Goal: Subscribe to service/newsletter

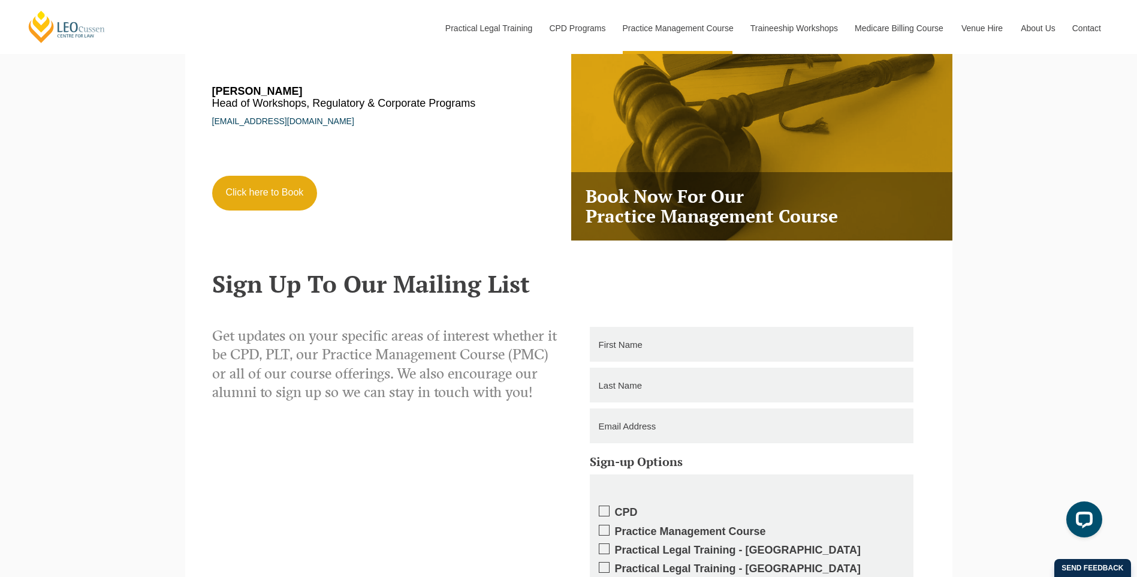
scroll to position [2338, 0]
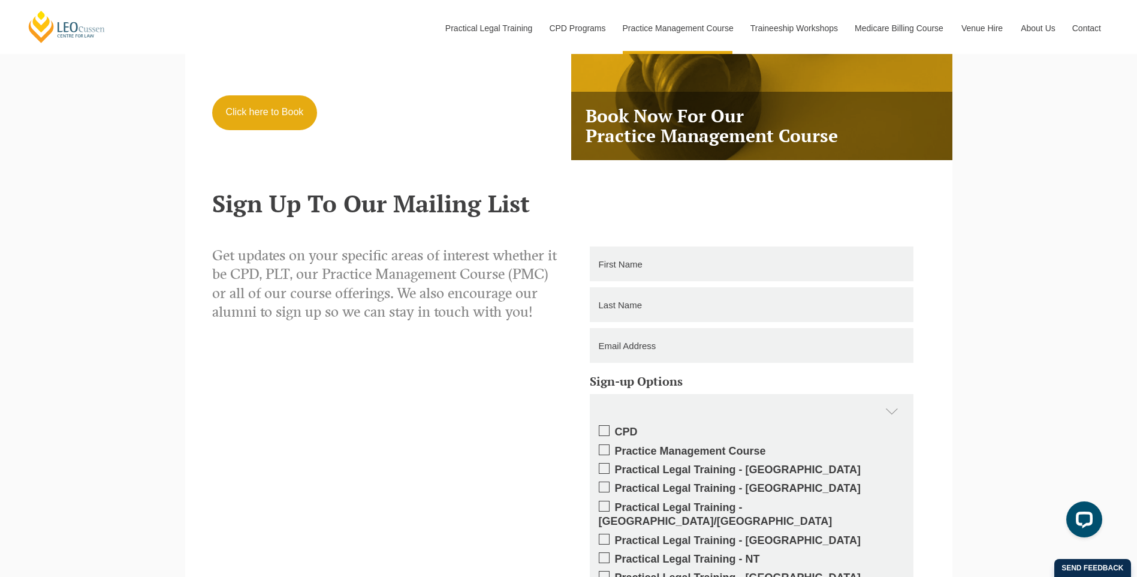
click at [605, 453] on span at bounding box center [604, 449] width 11 height 11
click at [615, 447] on input "Practice Management Course" at bounding box center [615, 447] width 0 height 0
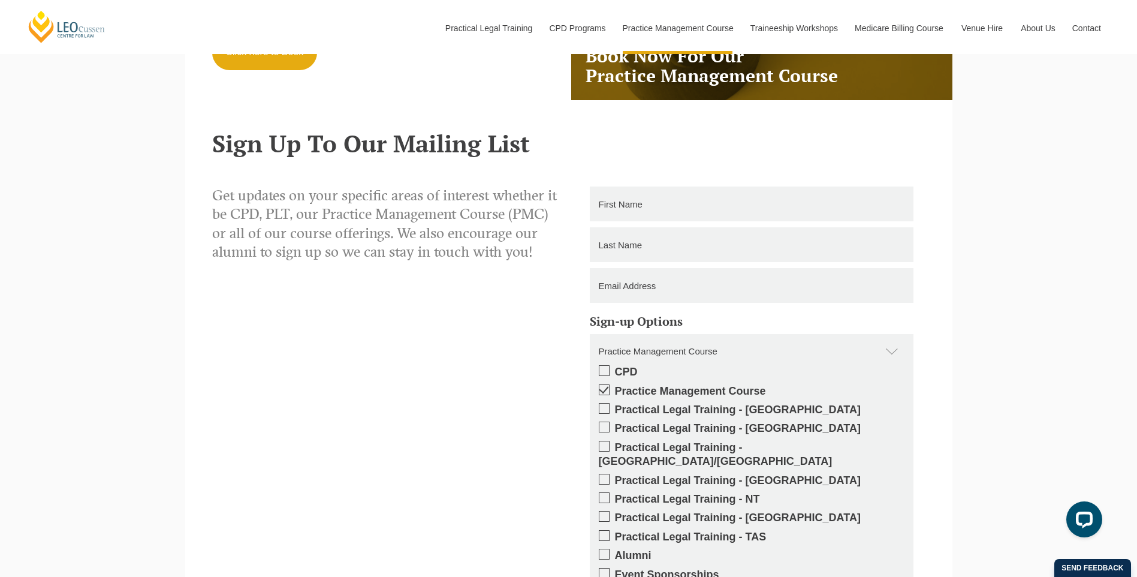
click at [618, 216] on input "text" at bounding box center [752, 203] width 324 height 35
type input "[PERSON_NAME]"
type input "[EMAIL_ADDRESS][DOMAIN_NAME]"
type input "0481797298"
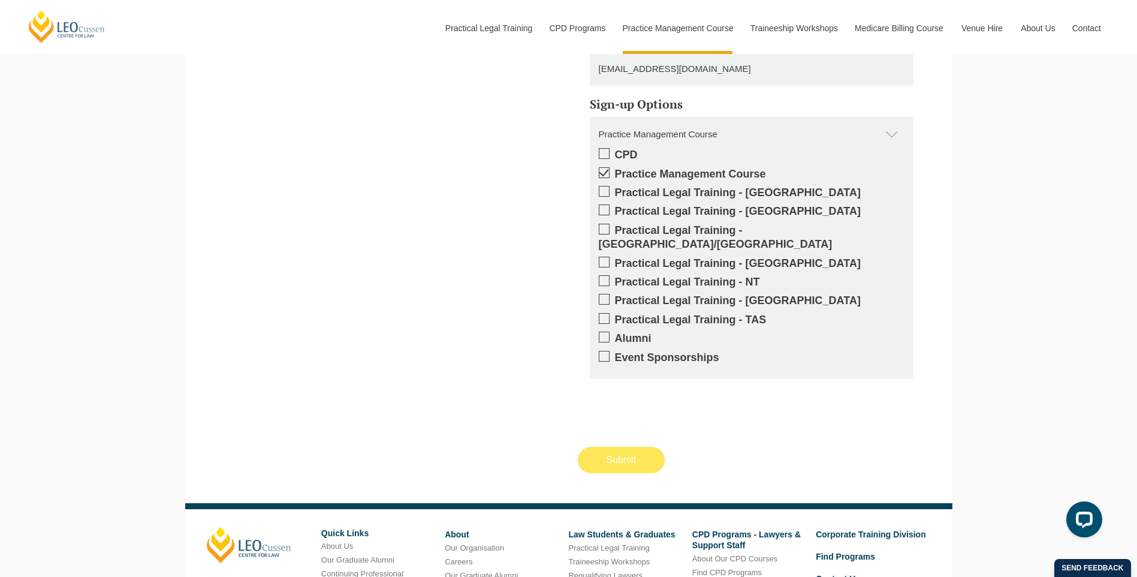
scroll to position [2638, 0]
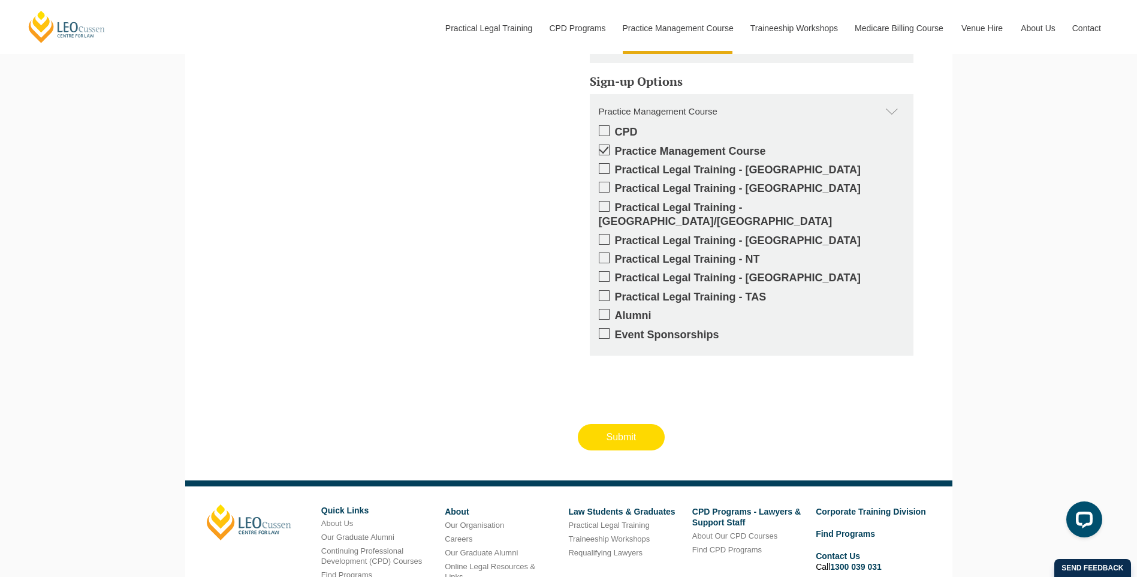
click at [612, 431] on input "Submit" at bounding box center [622, 437] width 88 height 26
type input "Submitting"
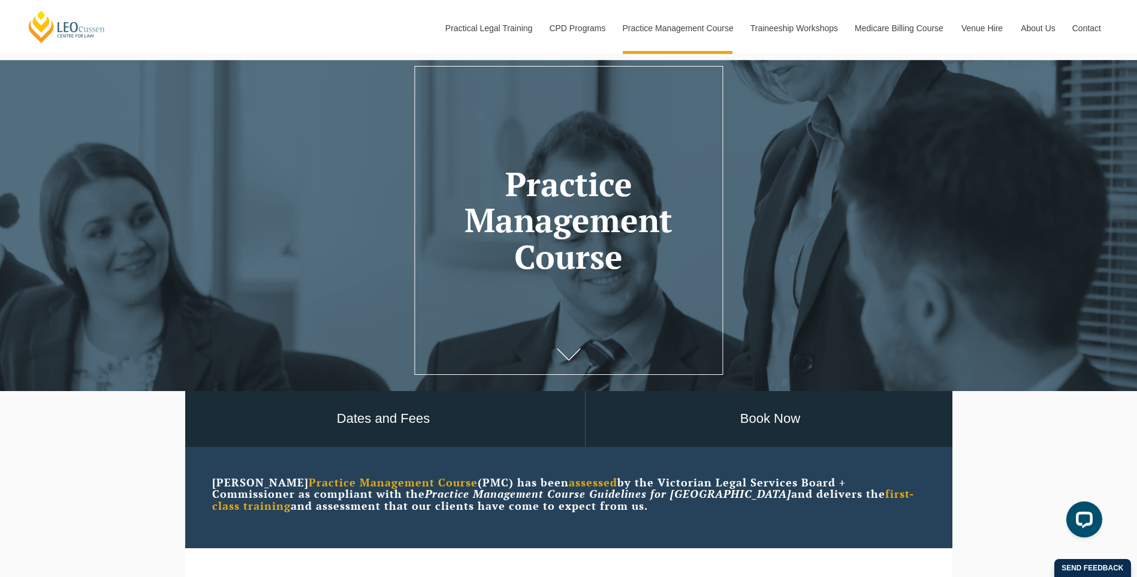
scroll to position [0, 0]
